Goal: Transaction & Acquisition: Obtain resource

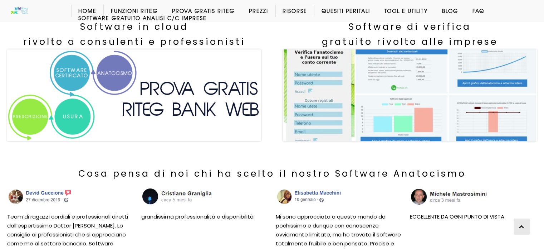
scroll to position [229, 0]
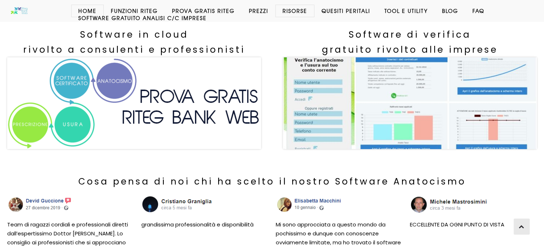
click at [152, 105] on img at bounding box center [134, 103] width 254 height 92
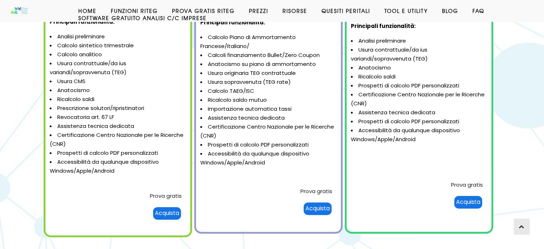
scroll to position [143, 0]
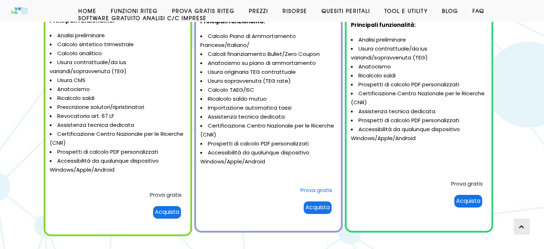
click at [325, 190] on link "Prova gratis" at bounding box center [316, 190] width 32 height 8
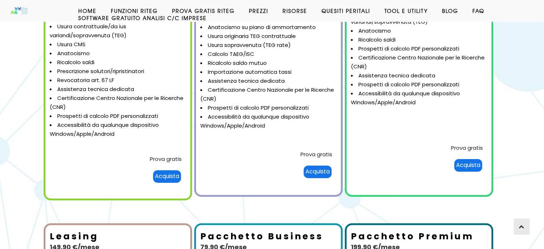
scroll to position [177, 0]
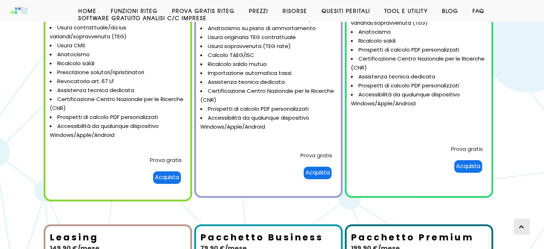
click at [323, 173] on div "Acquista" at bounding box center [318, 172] width 28 height 13
click at [315, 151] on link "Prova gratis" at bounding box center [316, 155] width 32 height 8
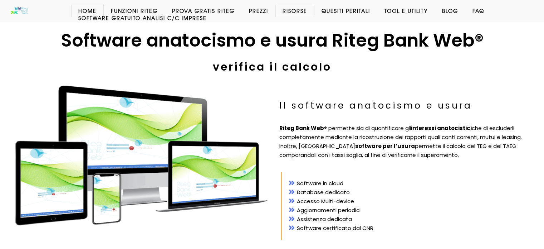
click at [222, 10] on link "Prova Gratis Riteg" at bounding box center [203, 10] width 77 height 7
